Goal: Book appointment/travel/reservation

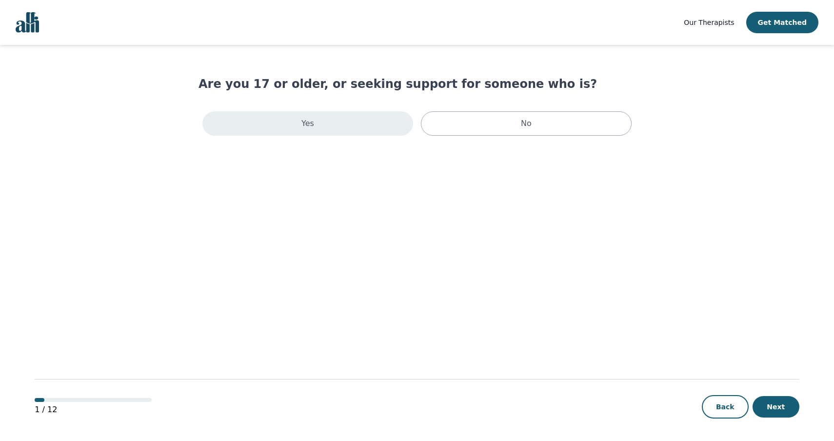
click at [250, 128] on div "Yes" at bounding box center [307, 123] width 211 height 24
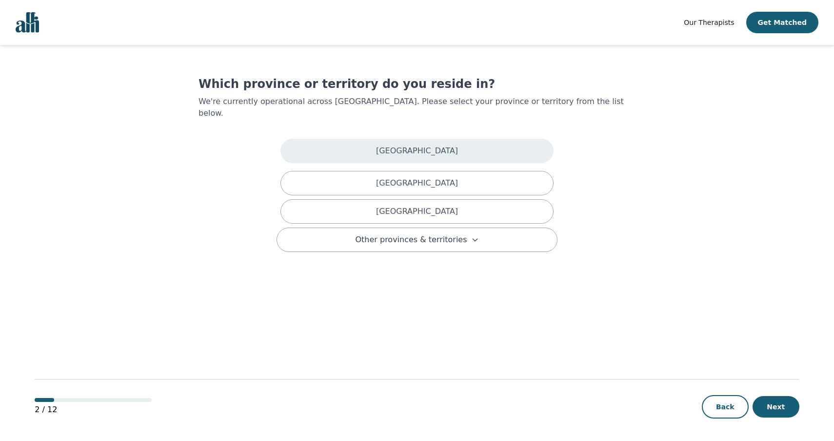
click at [316, 139] on div "Alberta" at bounding box center [417, 151] width 273 height 24
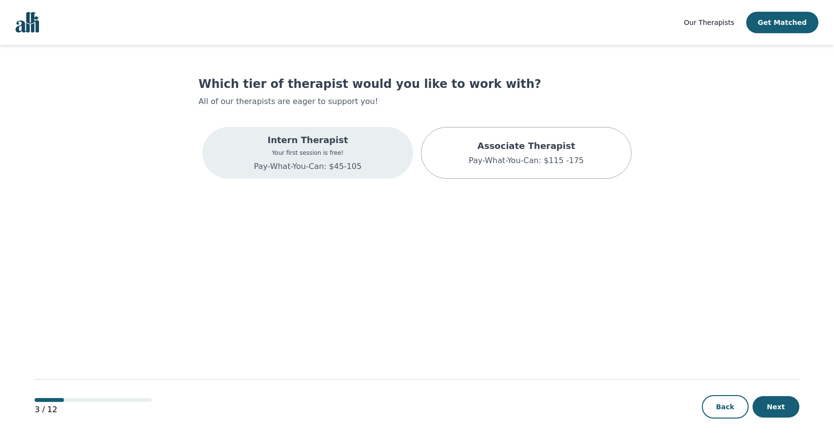
click at [360, 138] on div "Intern Therapist Your first session is free! Pay-What-You-Can: $45-105" at bounding box center [307, 153] width 211 height 52
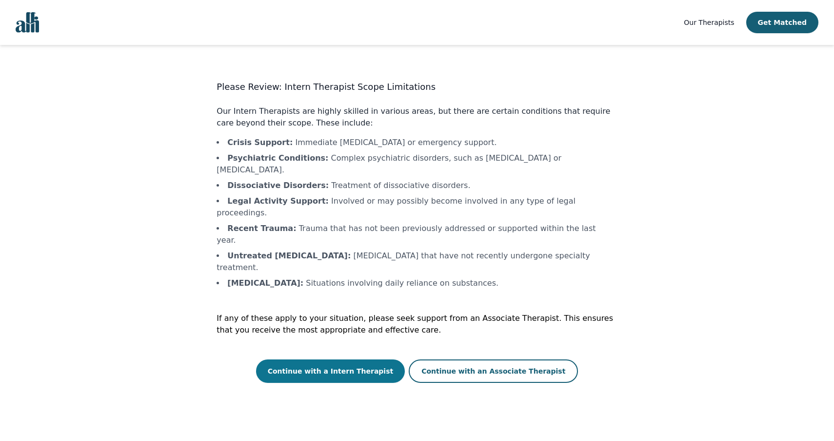
click at [375, 359] on button "Continue with a Intern Therapist" at bounding box center [330, 370] width 149 height 23
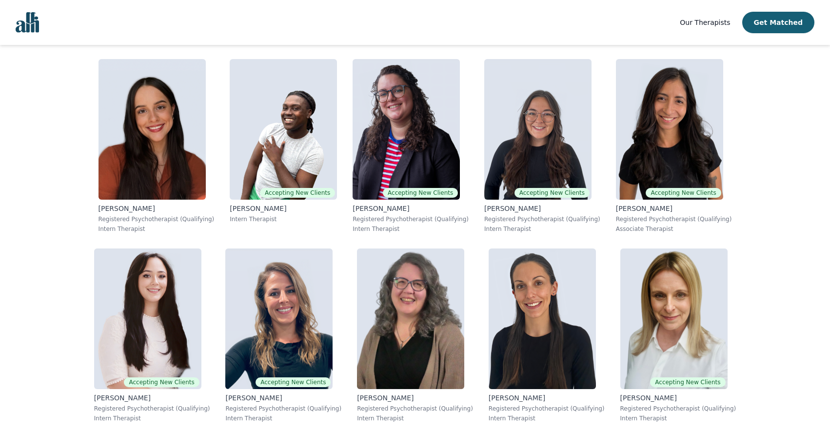
scroll to position [2661, 0]
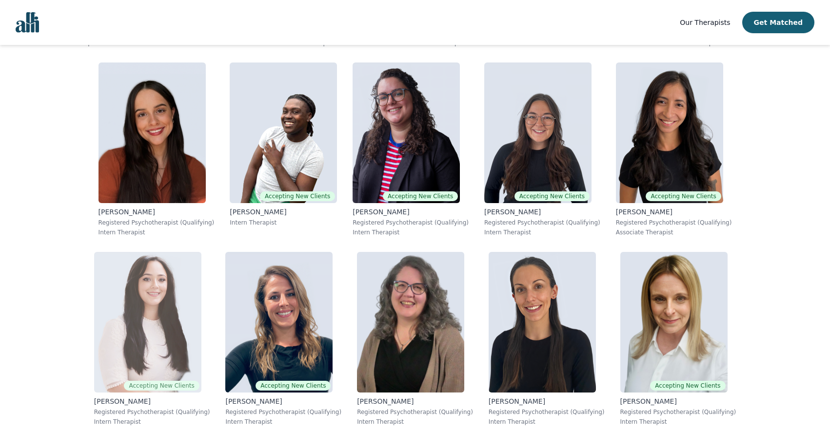
click at [202, 252] on img at bounding box center [147, 322] width 107 height 141
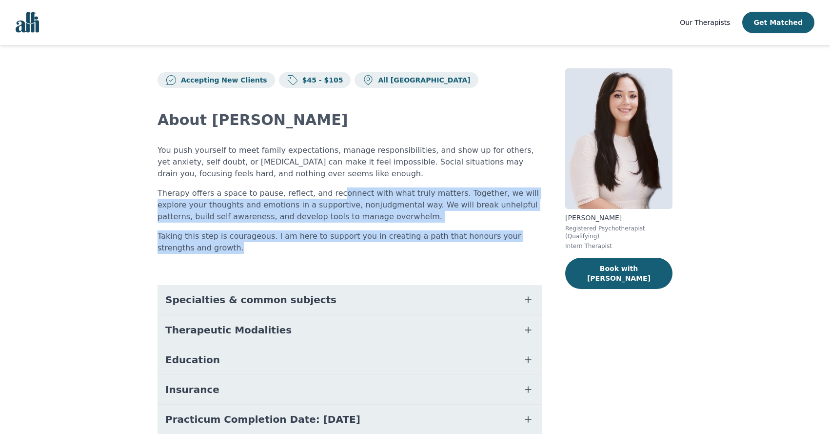
drag, startPoint x: 289, startPoint y: 167, endPoint x: 335, endPoint y: 213, distance: 65.2
click at [335, 209] on div "You push yourself to meet family expectations, manage responsibilities, and sho…" at bounding box center [350, 198] width 384 height 109
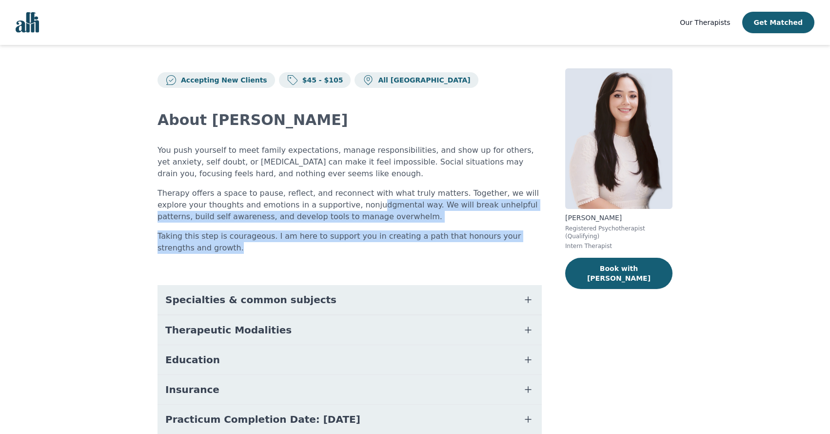
click at [335, 213] on p "Therapy offers a space to pause, reflect, and reconnect with what truly matters…" at bounding box center [350, 204] width 384 height 35
